Goal: Task Accomplishment & Management: Use online tool/utility

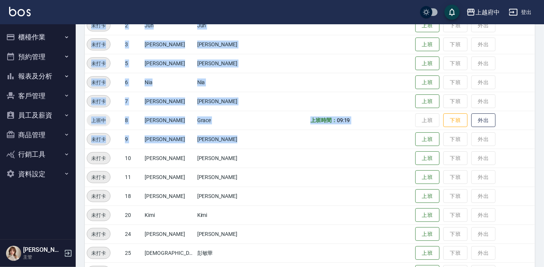
scroll to position [137, 0]
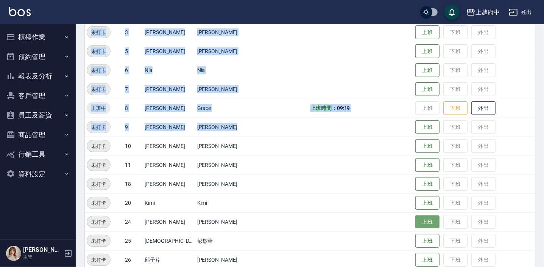
click at [415, 222] on button "上班" at bounding box center [427, 221] width 24 height 13
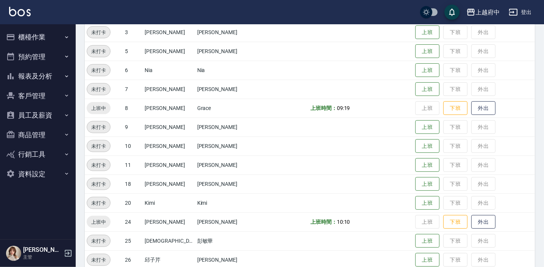
click at [256, 214] on td at bounding box center [282, 221] width 52 height 19
click at [417, 164] on button "上班" at bounding box center [427, 164] width 24 height 13
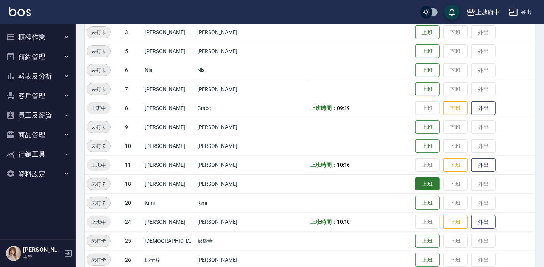
click at [415, 182] on button "上班" at bounding box center [427, 183] width 24 height 13
click at [416, 17] on input "checkbox" at bounding box center [426, 12] width 36 height 12
checkbox input "true"
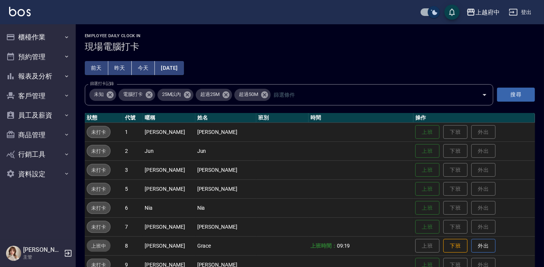
click at [431, 10] on input "checkbox" at bounding box center [434, 12] width 36 height 12
checkbox input "false"
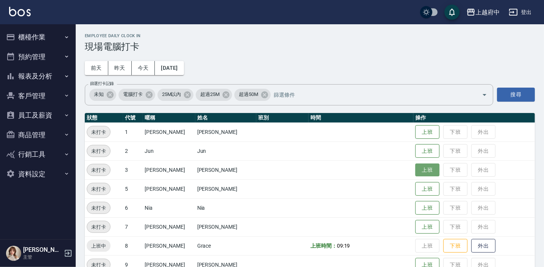
click at [415, 166] on button "上班" at bounding box center [427, 169] width 24 height 13
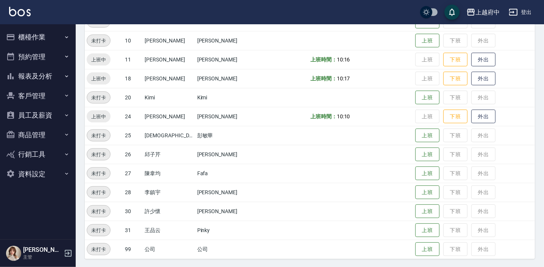
scroll to position [243, 0]
click at [420, 190] on button "上班" at bounding box center [427, 191] width 24 height 13
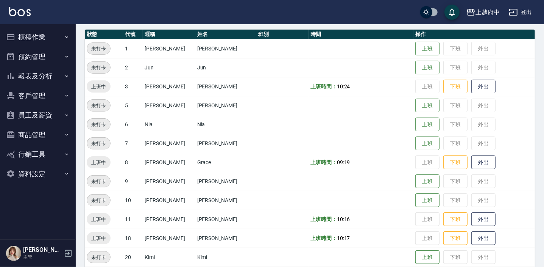
scroll to position [72, 0]
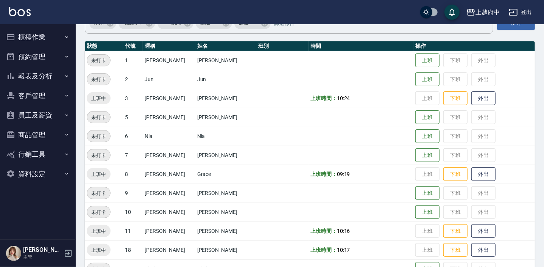
click at [195, 83] on td "Jun" at bounding box center [225, 79] width 61 height 19
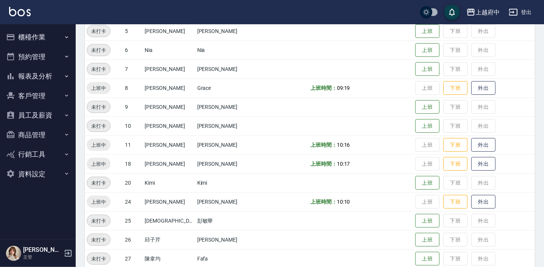
scroll to position [243, 0]
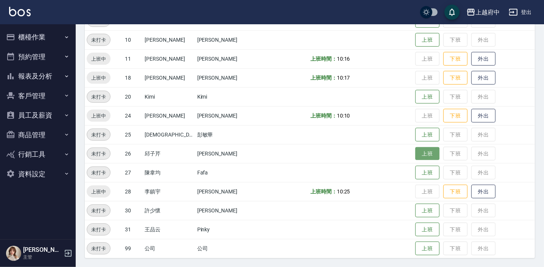
click at [416, 154] on button "上班" at bounding box center [427, 153] width 24 height 13
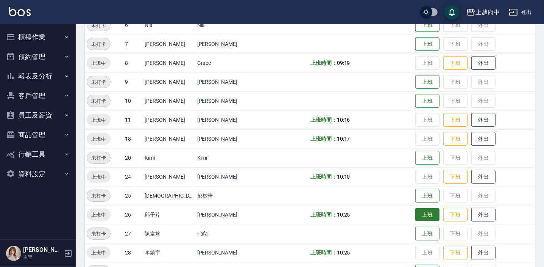
scroll to position [182, 0]
click at [423, 76] on button "上班" at bounding box center [427, 82] width 24 height 13
